Goal: Information Seeking & Learning: Learn about a topic

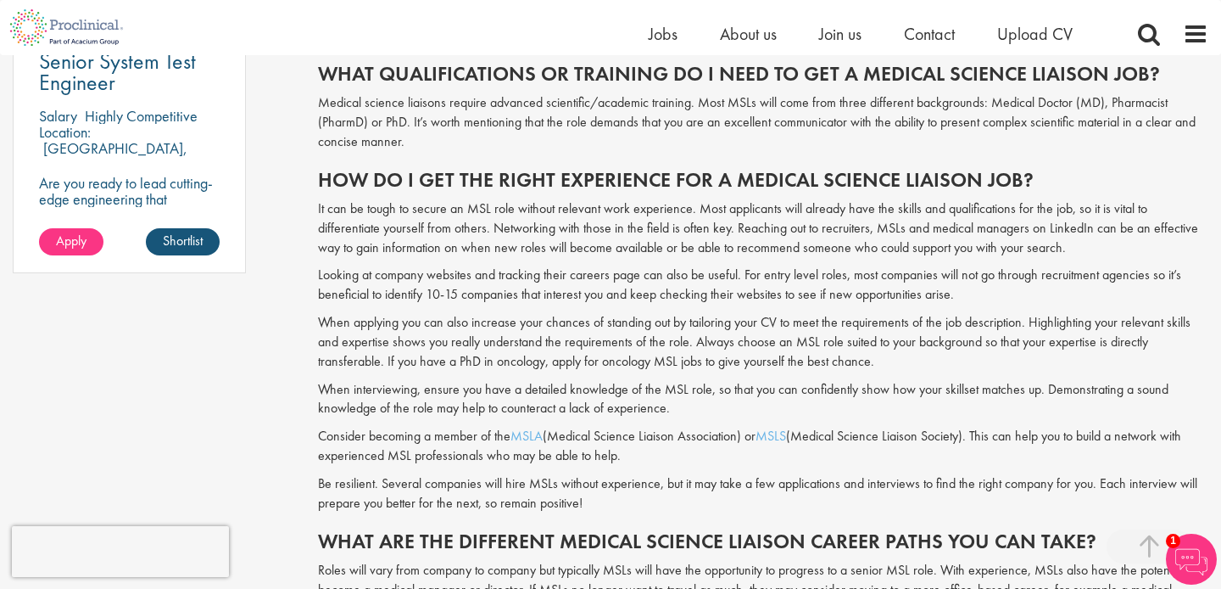
scroll to position [1339, 0]
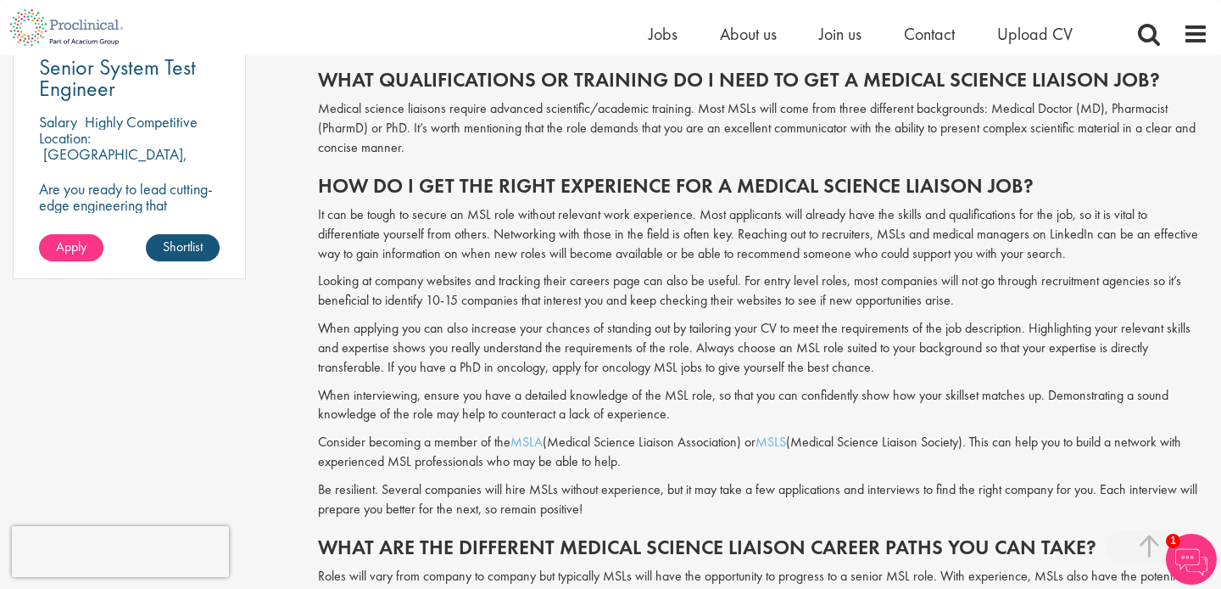
click at [568, 440] on p "Consider becoming a member of the MSLA (Medical Science Liaison Association) or…" at bounding box center [763, 451] width 890 height 39
click at [532, 437] on link "MSLA" at bounding box center [526, 441] width 32 height 18
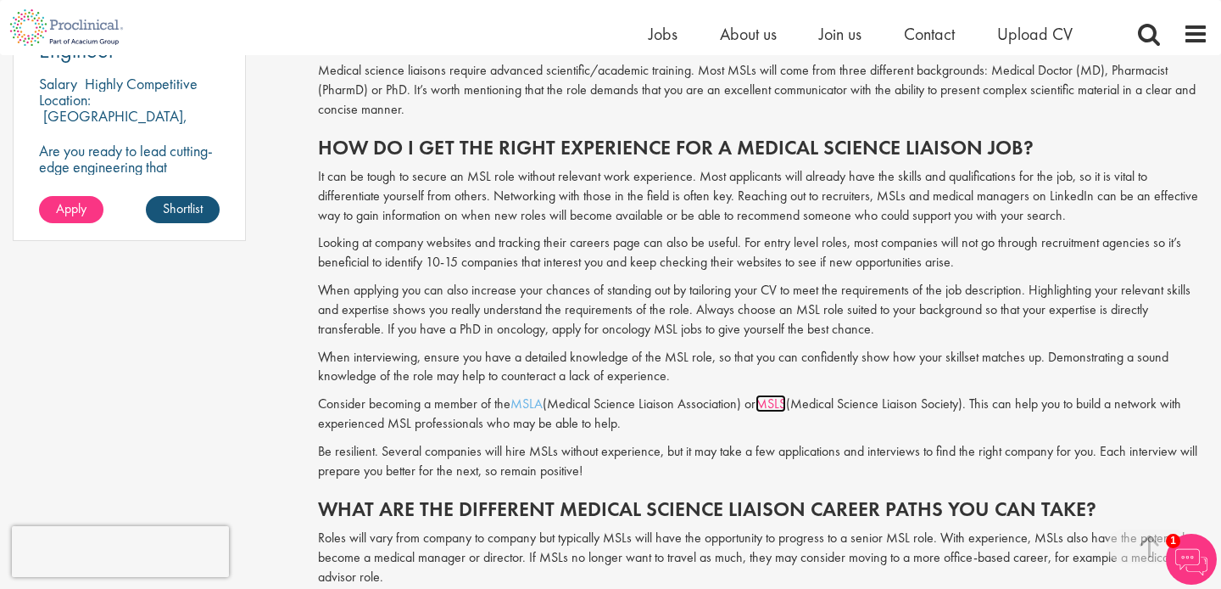
click at [769, 403] on link "MSLS" at bounding box center [771, 403] width 31 height 18
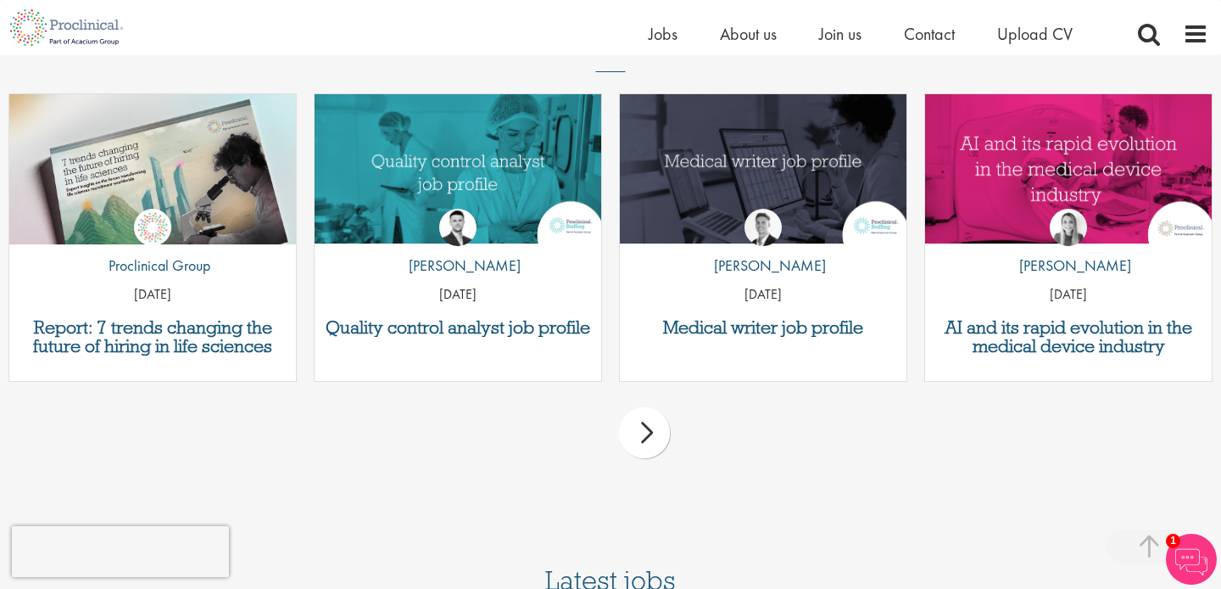
scroll to position [2634, 0]
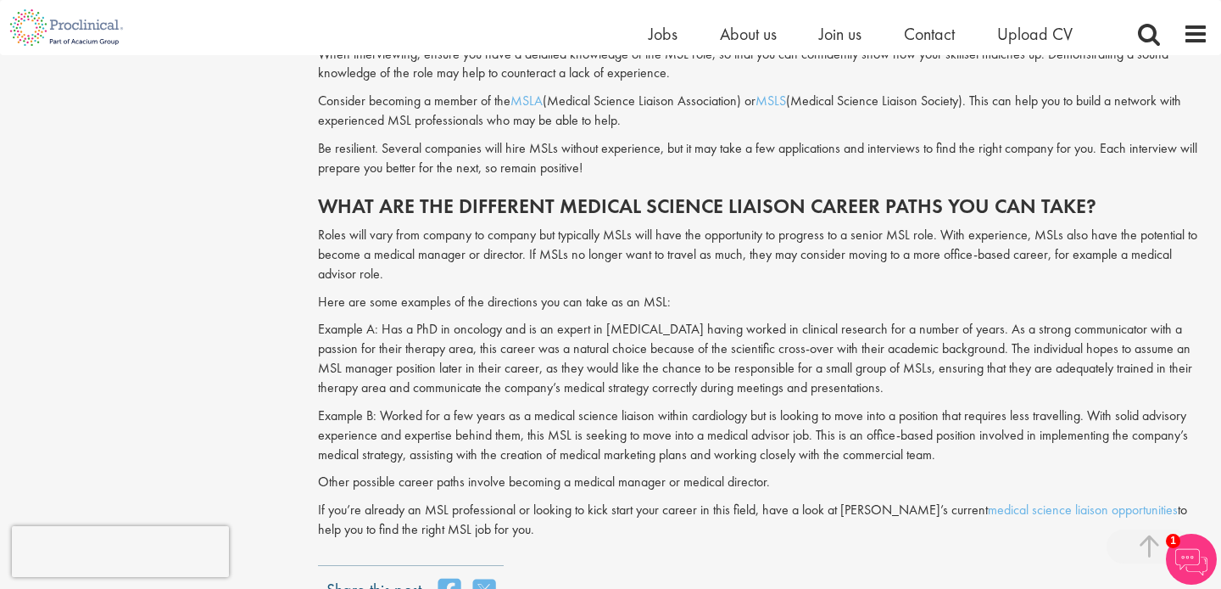
scroll to position [1760, 0]
